Goal: Task Accomplishment & Management: Use online tool/utility

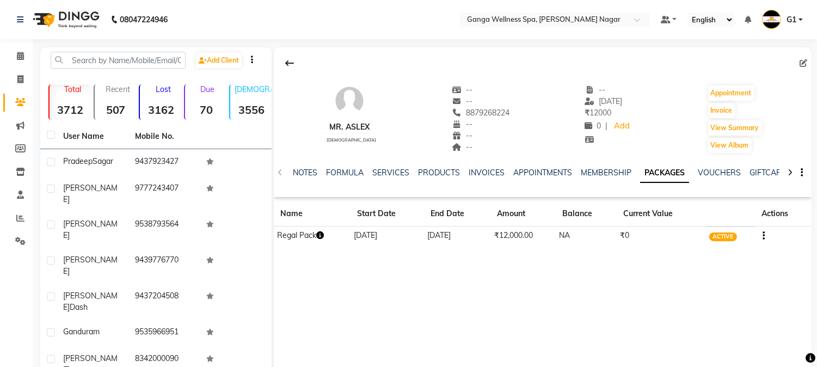
click at [324, 232] on icon "button" at bounding box center [320, 235] width 8 height 8
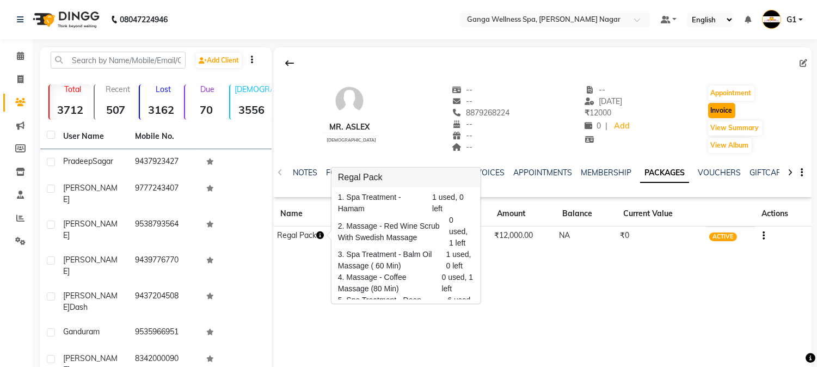
click at [713, 105] on button "Invoice" at bounding box center [721, 110] width 27 height 15
select select "service"
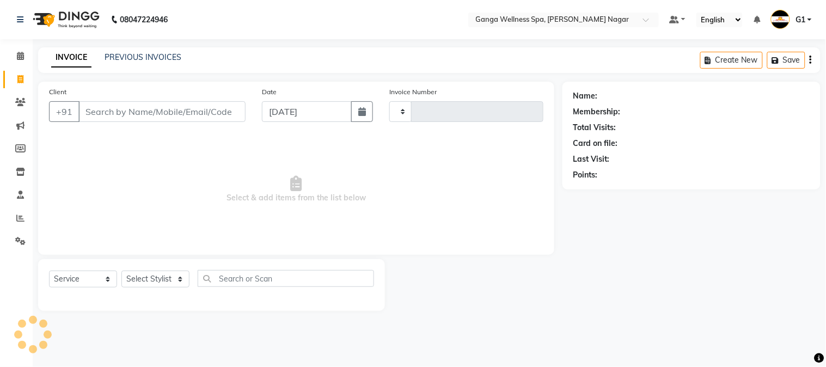
type input "2828"
select select "762"
click at [154, 279] on select "Select Stylist" at bounding box center [155, 279] width 68 height 17
type input "8879268224"
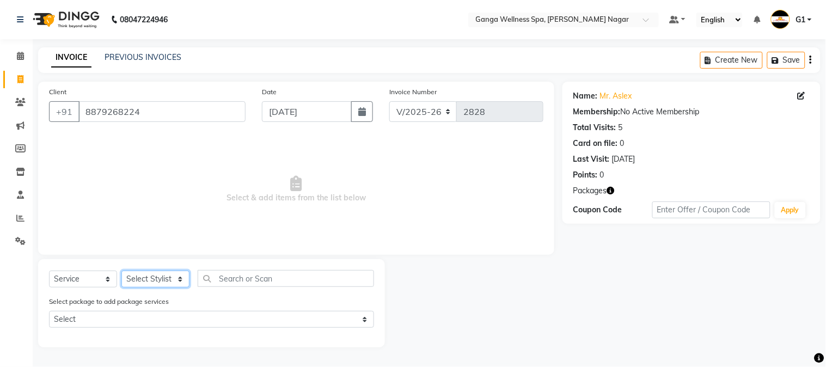
select select "79105"
click at [121, 271] on select "Select Stylist Abhi [PERSON_NAME] Alexa AMMY AMMY [PERSON_NAME] anya APPI [PERS…" at bounding box center [155, 279] width 68 height 17
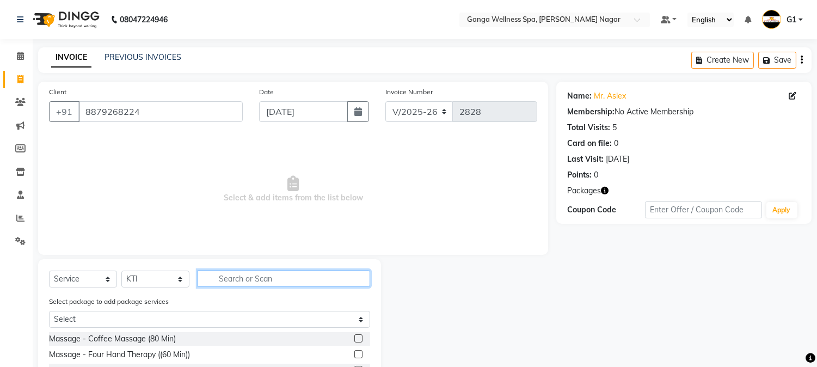
click at [250, 284] on input "text" at bounding box center [284, 278] width 173 height 17
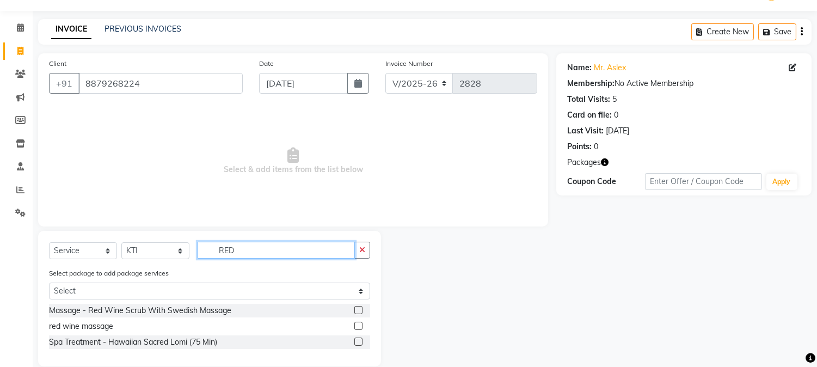
scroll to position [44, 0]
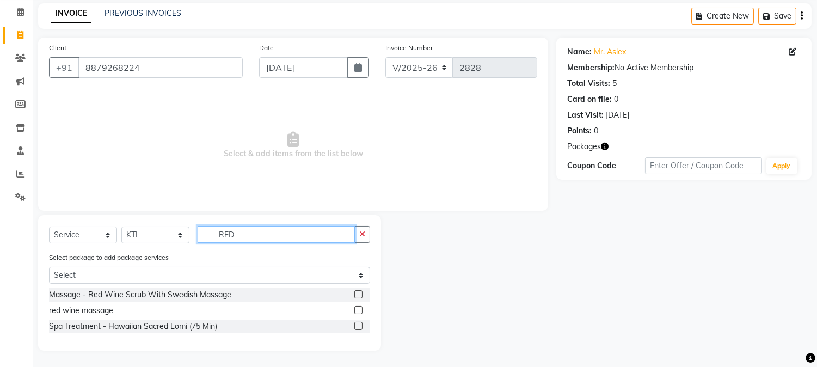
type input "RED"
click at [360, 306] on label at bounding box center [358, 310] width 8 height 8
click at [360, 307] on input "checkbox" at bounding box center [357, 310] width 7 height 7
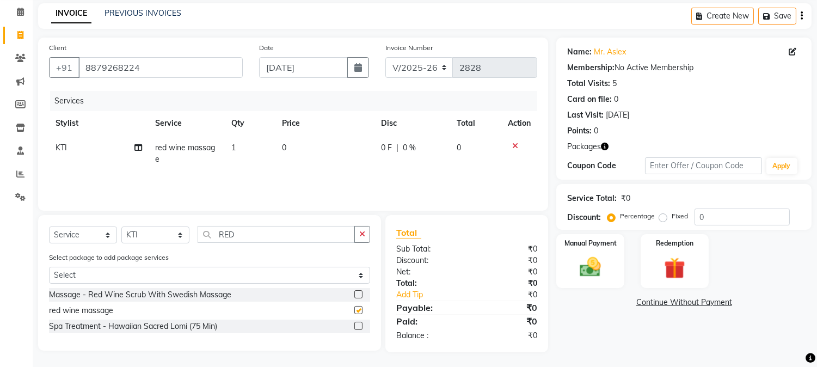
checkbox input "false"
click at [676, 274] on img at bounding box center [675, 268] width 36 height 27
click at [732, 304] on span "1" at bounding box center [733, 305] width 6 height 7
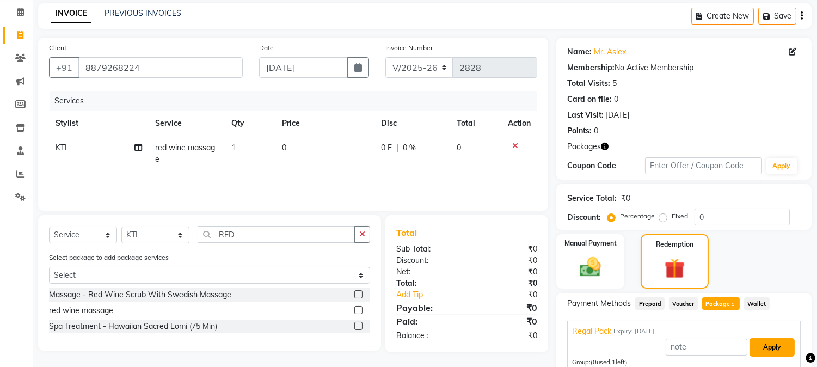
click at [758, 346] on button "Apply" at bounding box center [772, 347] width 45 height 19
type input "Regal Pack"
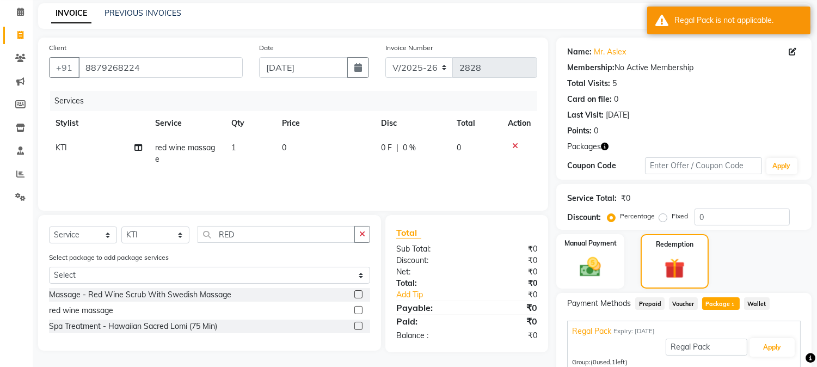
click at [516, 146] on icon at bounding box center [515, 146] width 6 height 8
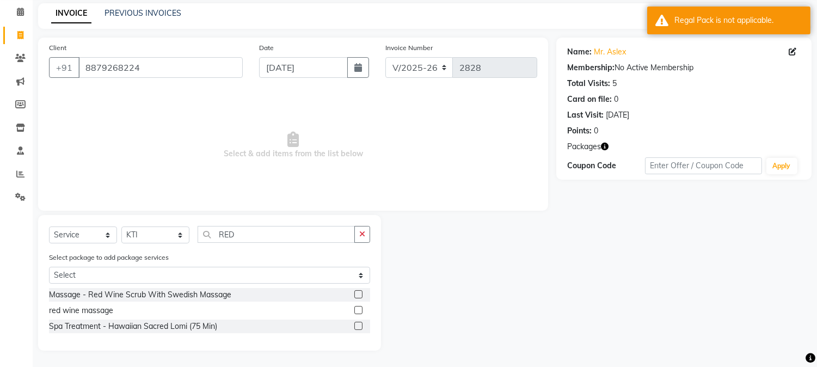
click at [358, 323] on label at bounding box center [358, 326] width 8 height 8
click at [358, 323] on input "checkbox" at bounding box center [357, 326] width 7 height 7
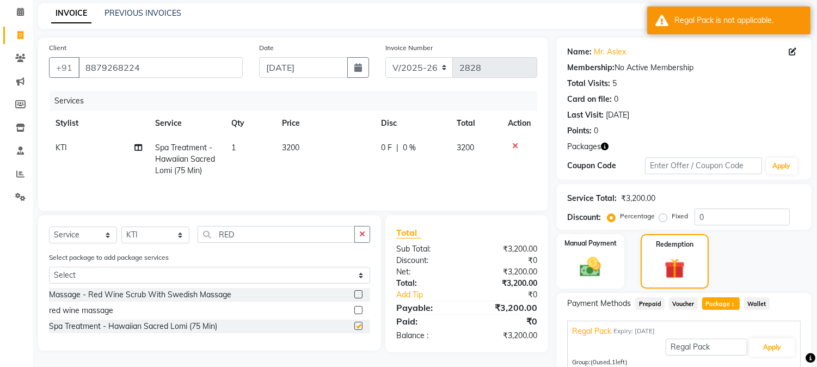
checkbox input "false"
click at [757, 350] on button "Apply" at bounding box center [772, 347] width 45 height 19
click at [514, 145] on icon at bounding box center [515, 146] width 6 height 8
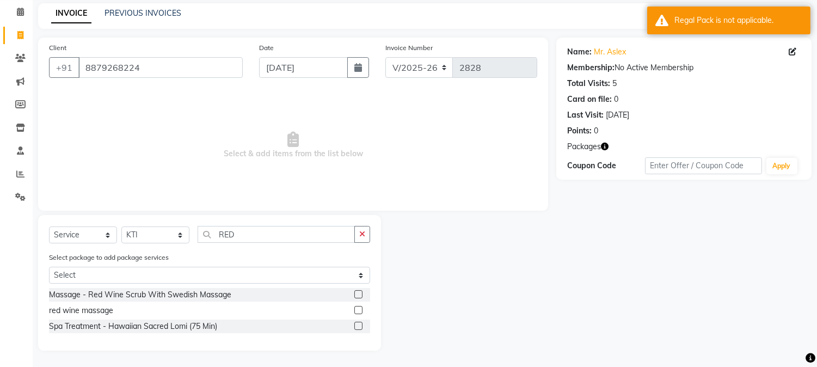
click at [359, 295] on label at bounding box center [358, 294] width 8 height 8
click at [359, 295] on input "checkbox" at bounding box center [357, 294] width 7 height 7
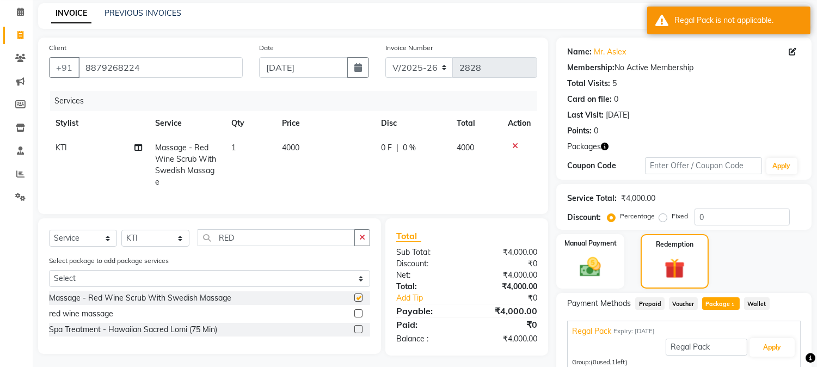
checkbox input "false"
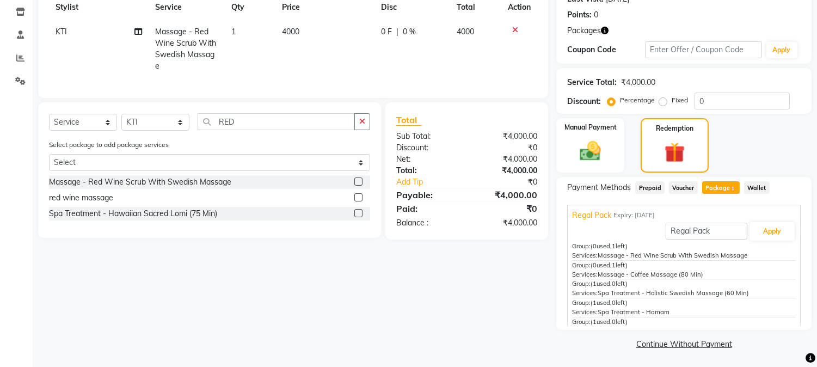
scroll to position [161, 0]
click at [768, 226] on button "Apply" at bounding box center [772, 231] width 45 height 19
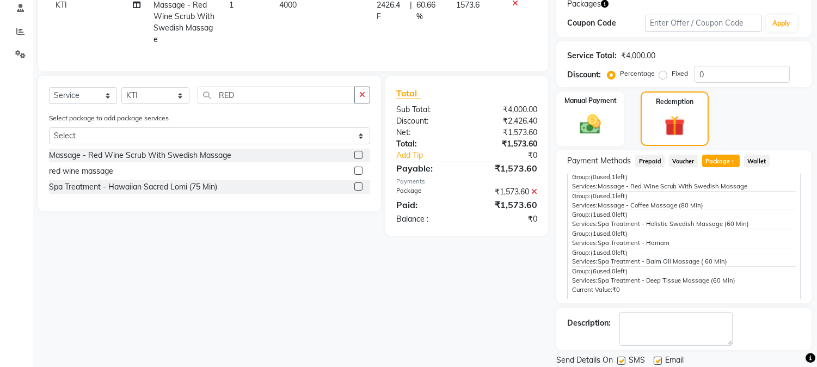
scroll to position [222, 0]
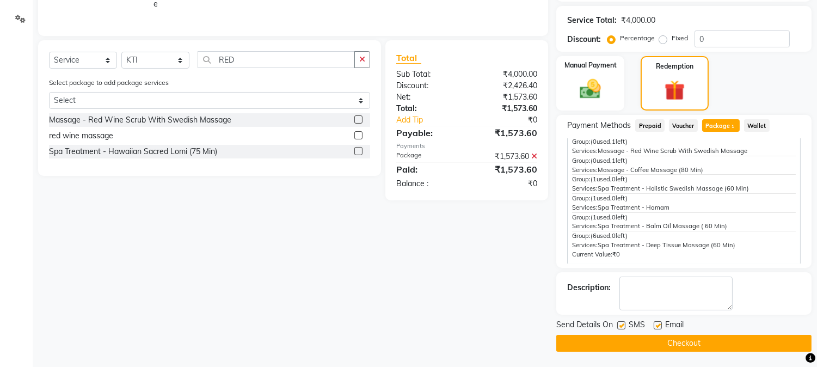
click at [726, 339] on button "Checkout" at bounding box center [683, 343] width 255 height 17
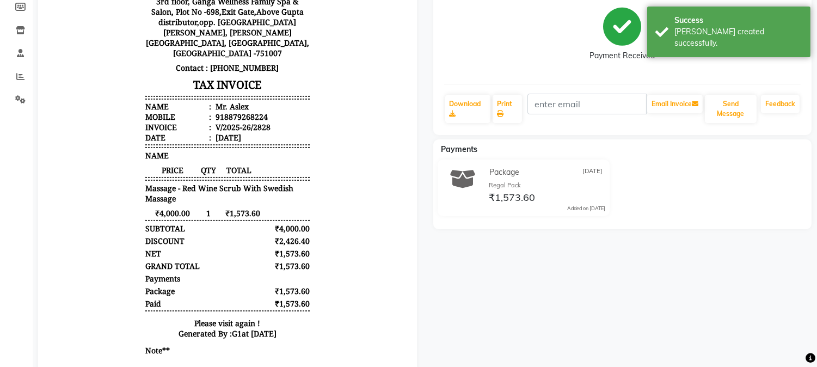
scroll to position [113, 0]
